Goal: Navigation & Orientation: Find specific page/section

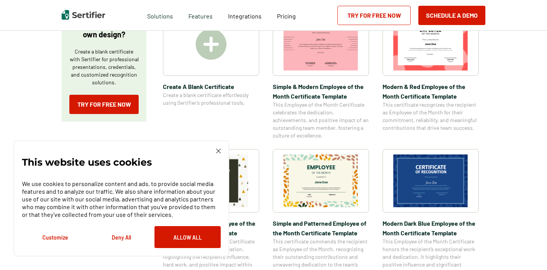
scroll to position [159, 0]
click at [218, 150] on img at bounding box center [218, 151] width 5 height 5
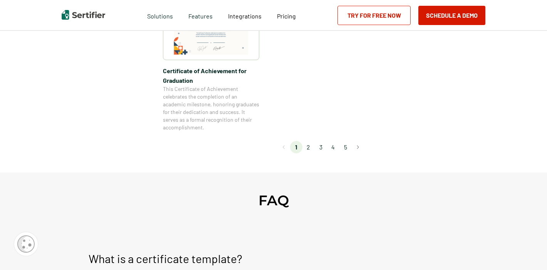
scroll to position [738, 0]
click at [310, 147] on li "2" at bounding box center [309, 147] width 12 height 12
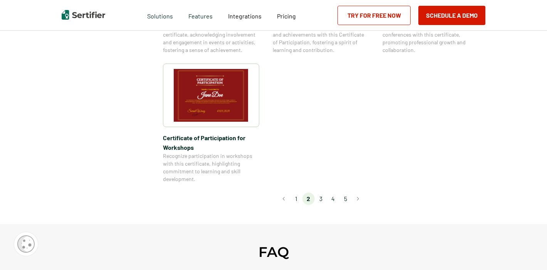
scroll to position [687, 0]
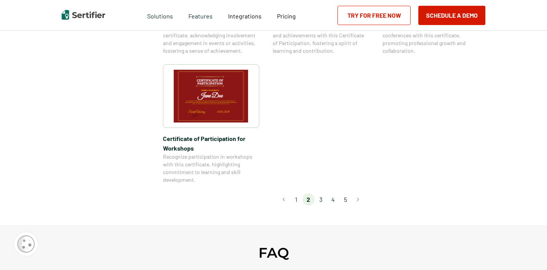
click at [323, 194] on li "3" at bounding box center [321, 200] width 12 height 12
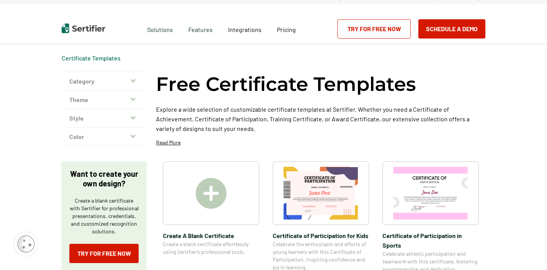
scroll to position [0, 0]
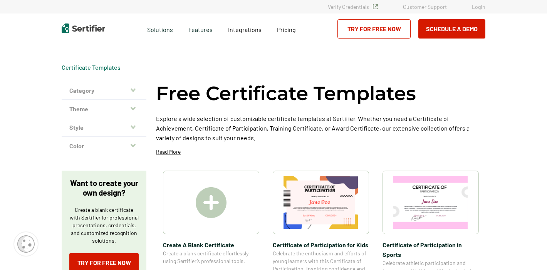
click at [134, 91] on icon "button" at bounding box center [133, 89] width 5 height 3
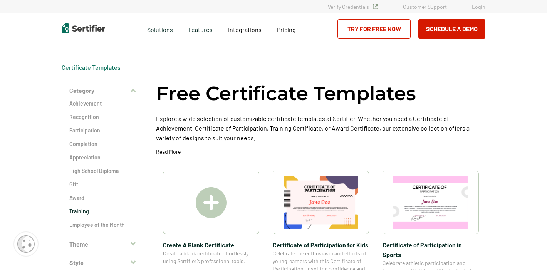
click at [83, 210] on h2 "Training" at bounding box center [103, 212] width 69 height 8
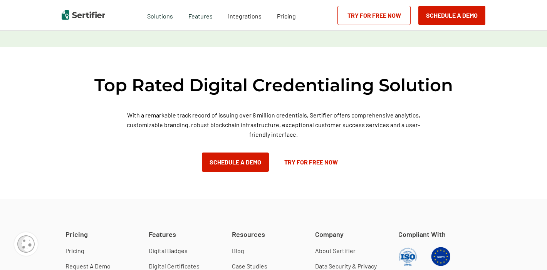
scroll to position [534, 0]
